Goal: Transaction & Acquisition: Subscribe to service/newsletter

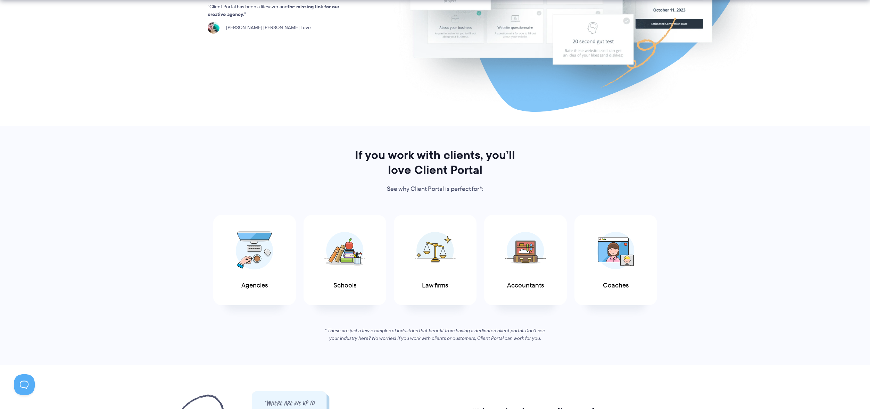
scroll to position [222, 0]
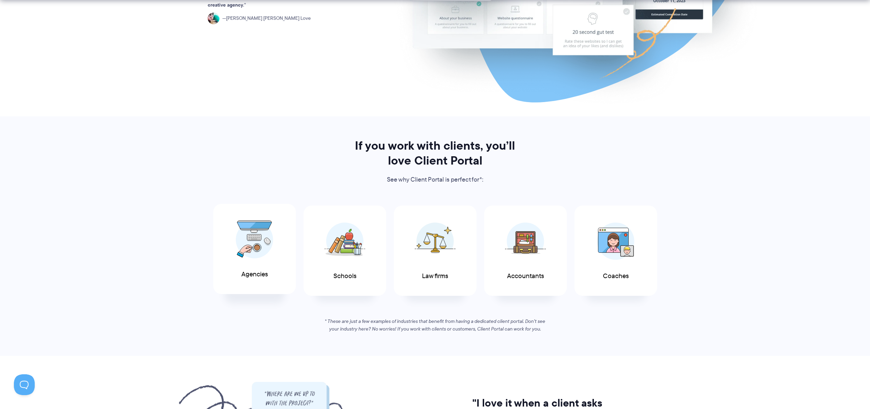
click at [259, 271] on span "Agencies" at bounding box center [254, 274] width 26 height 7
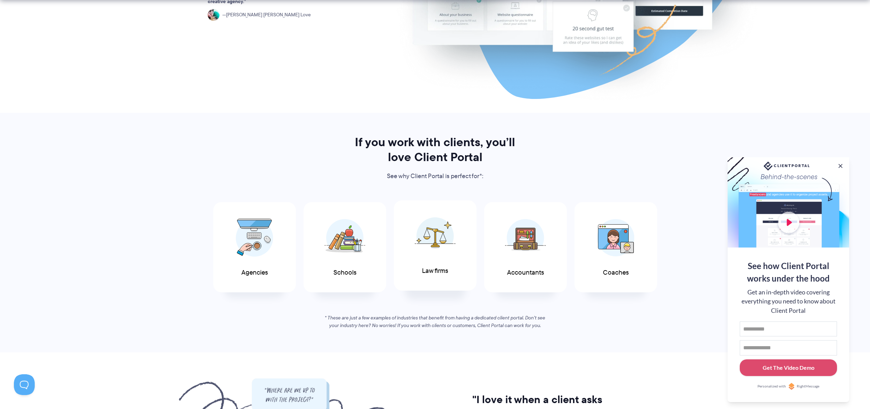
scroll to position [228, 0]
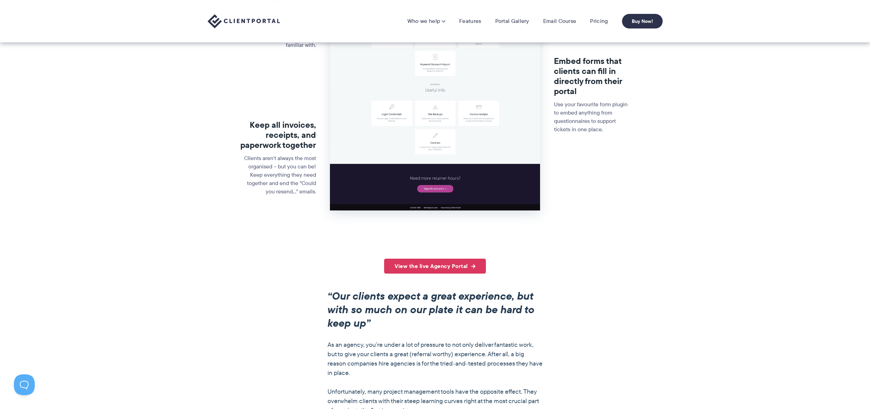
scroll to position [270, 0]
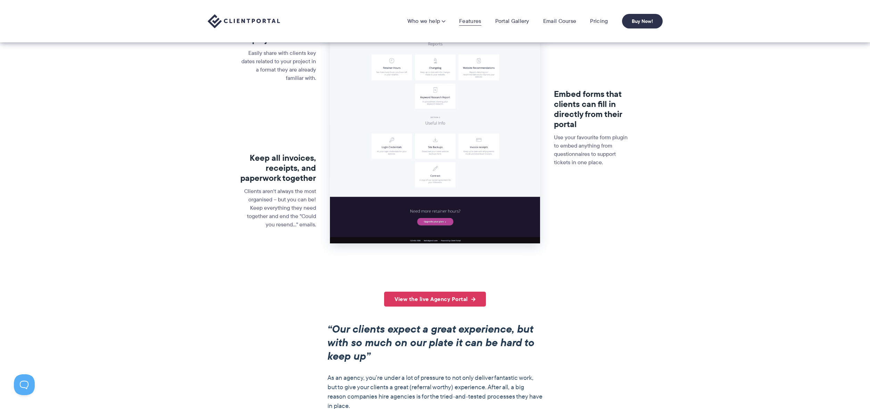
click at [472, 23] on link "Features" at bounding box center [470, 21] width 22 height 7
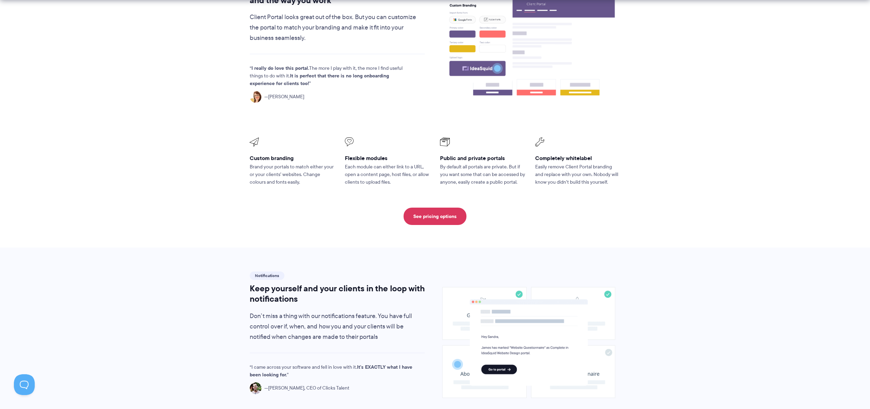
scroll to position [267, 0]
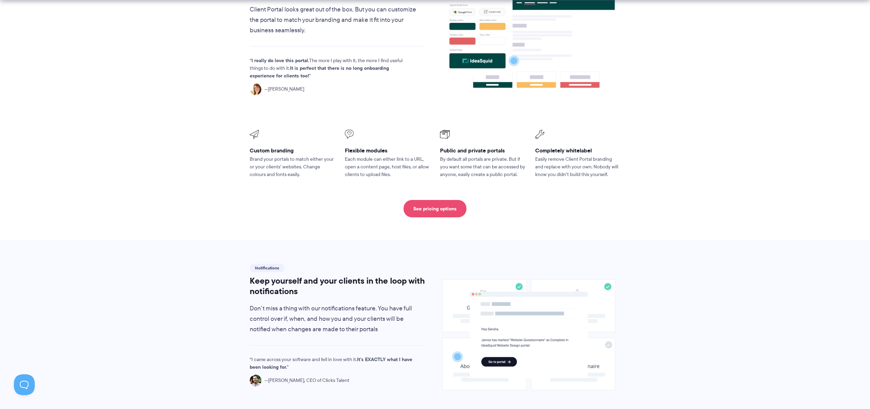
click at [439, 209] on link "See pricing options" at bounding box center [435, 208] width 63 height 17
